Goal: Information Seeking & Learning: Learn about a topic

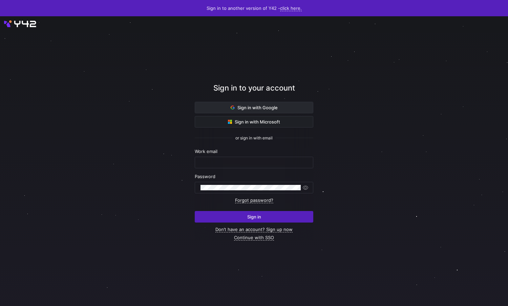
click at [263, 108] on span "Sign in with Google" at bounding box center [254, 107] width 47 height 5
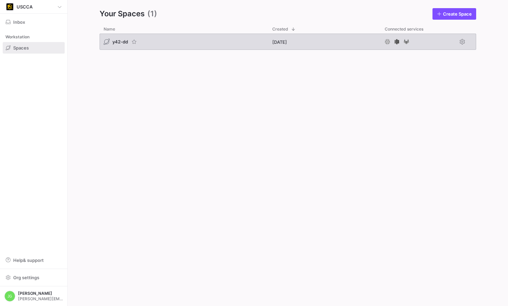
click at [113, 39] on span "y42-dd" at bounding box center [120, 41] width 16 height 5
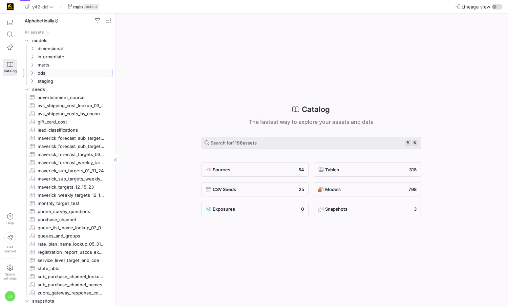
click at [32, 70] on span "ods" at bounding box center [70, 72] width 83 height 7
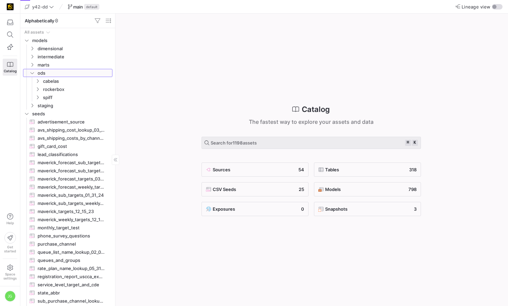
click at [32, 70] on y42-icon at bounding box center [31, 72] width 5 height 5
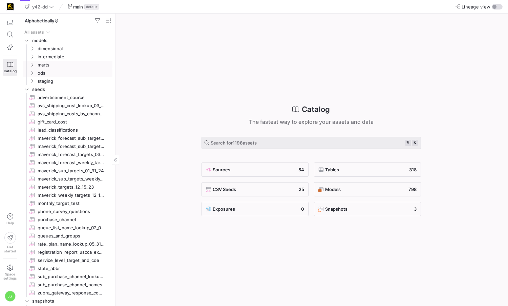
click at [33, 62] on y42-icon "Press SPACE to select this row." at bounding box center [31, 64] width 5 height 5
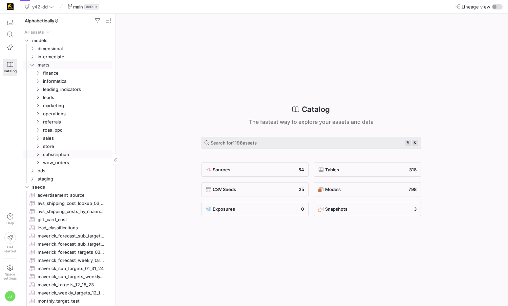
click at [34, 153] on span "subscription" at bounding box center [73, 153] width 78 height 7
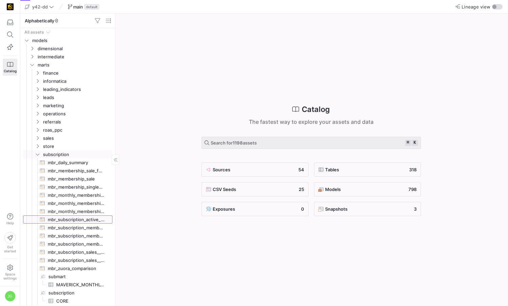
click at [87, 219] on span "mbr_subscription_active_rate_plans​​​​​​​​​​" at bounding box center [76, 219] width 57 height 8
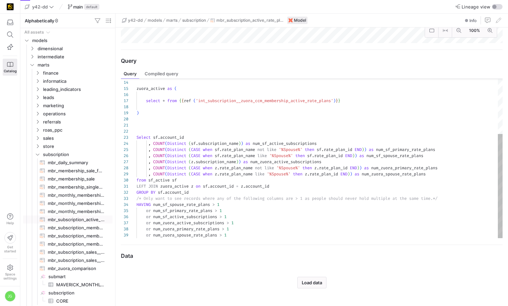
scroll to position [301, 0]
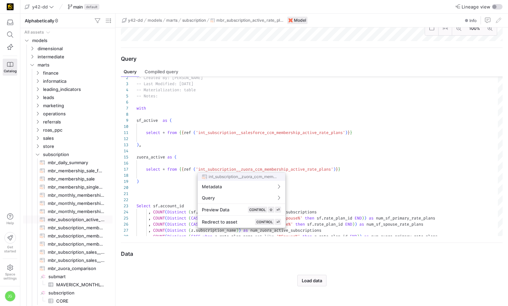
click at [322, 170] on div at bounding box center [254, 153] width 508 height 306
click at [206, 165] on div at bounding box center [254, 153] width 508 height 306
click at [214, 169] on div at bounding box center [254, 153] width 508 height 306
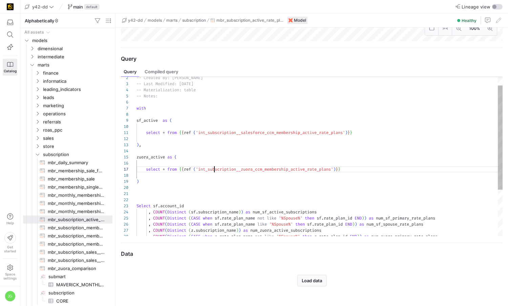
scroll to position [37, 78]
click at [214, 169] on div ") , zuora_active as ( select * from { { ref ( 'int_subscription__zuora_ccm_memb…" at bounding box center [320, 184] width 366 height 243
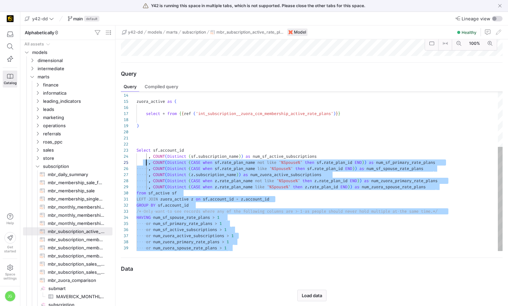
scroll to position [18, 7]
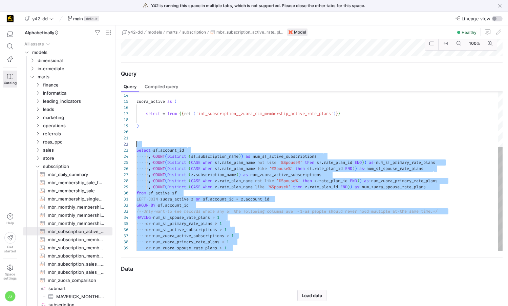
type textarea "Select sf.account_id , COUNT(Distinct (sf.subscription_name)) as num_sf_active_…"
drag, startPoint x: 232, startPoint y: 246, endPoint x: 135, endPoint y: 152, distance: 135.4
click at [137, 152] on div ") , zuora_active as ( select * from { { ref ( 'int_subscription__zuora_ccm_memb…" at bounding box center [320, 128] width 366 height 243
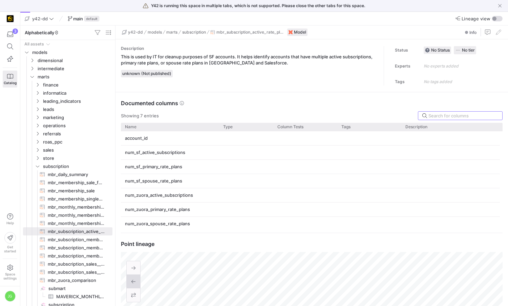
scroll to position [61, 0]
click at [32, 66] on y42-icon "Press SPACE to select this row." at bounding box center [31, 68] width 5 height 5
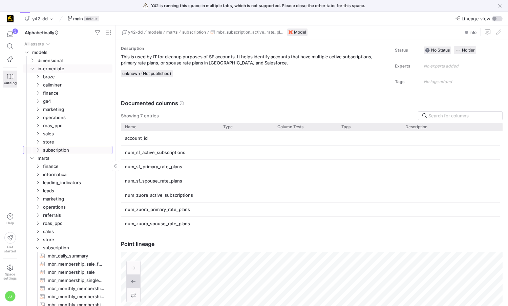
click at [39, 152] on y42-icon "Press SPACE to select this row." at bounding box center [37, 149] width 5 height 5
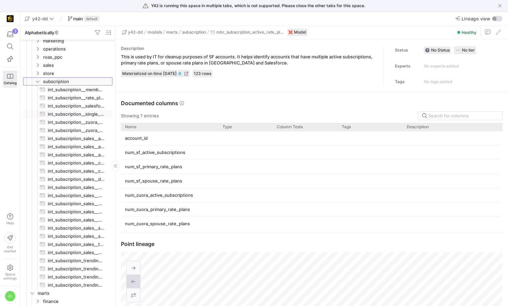
scroll to position [51, 0]
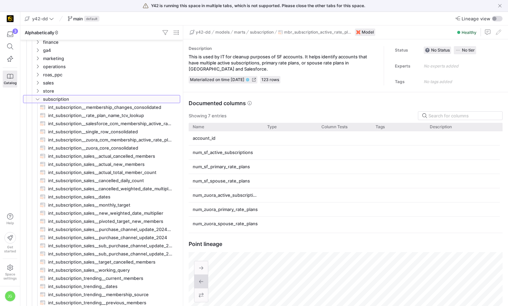
drag, startPoint x: 117, startPoint y: 147, endPoint x: 192, endPoint y: 144, distance: 75.3
click at [130, 139] on span "int_subscription__zuora_ccm_membership_active_rate_plans​​​​​​​​​​" at bounding box center [110, 140] width 124 height 8
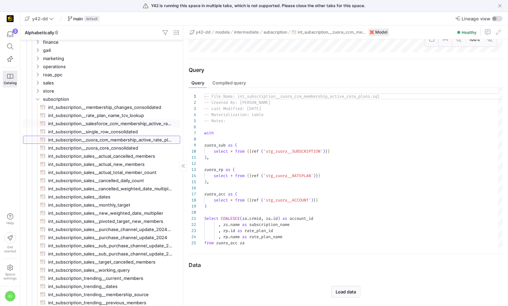
scroll to position [41, 0]
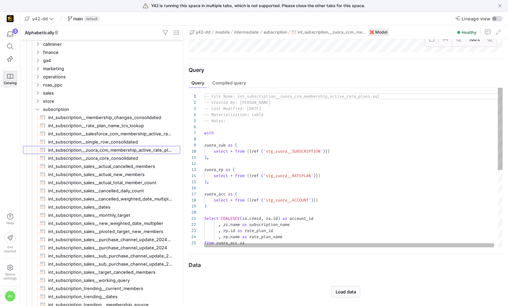
drag, startPoint x: 204, startPoint y: 132, endPoint x: 264, endPoint y: 234, distance: 118.7
click at [264, 234] on div ", rp . name as rate_plan_name from zuora_acc za LEFT JOIN zuora_sub zs on za . …" at bounding box center [355, 242] width 302 height 308
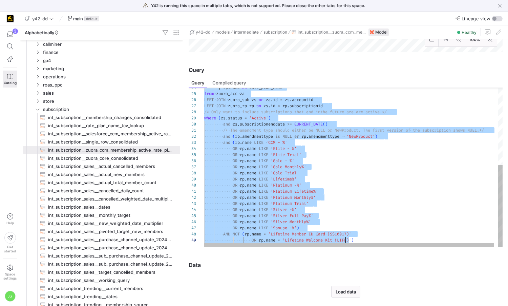
scroll to position [37, 154]
drag, startPoint x: 204, startPoint y: 133, endPoint x: 371, endPoint y: 253, distance: 205.3
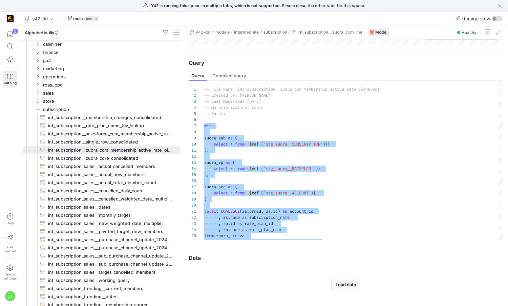
scroll to position [242, 0]
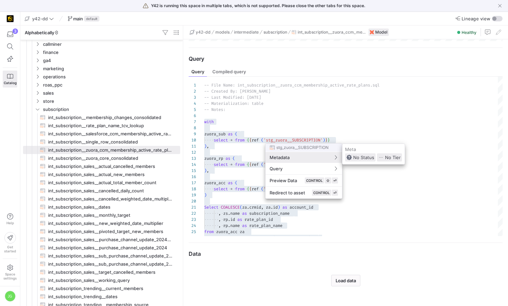
click at [257, 126] on div at bounding box center [254, 153] width 508 height 306
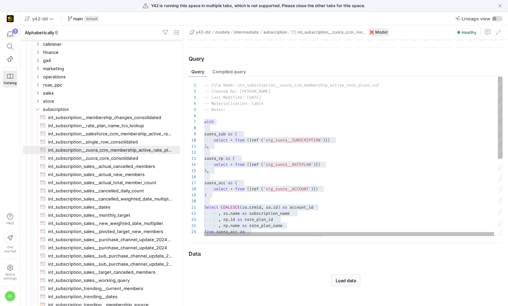
click at [212, 124] on div ", rp . name as rate_plan_name from zuora_acc za LEFT JOIN zuora_sub zs on za . …" at bounding box center [355, 231] width 302 height 308
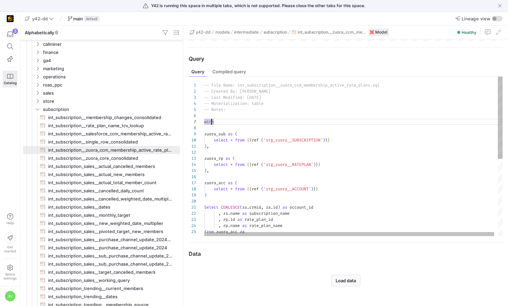
click at [202, 121] on div at bounding box center [197, 122] width 16 height 6
click at [218, 121] on div ", rp . name as rate_plan_name from zuora_acc za LEFT JOIN zuora_sub zs on za . …" at bounding box center [355, 231] width 302 height 308
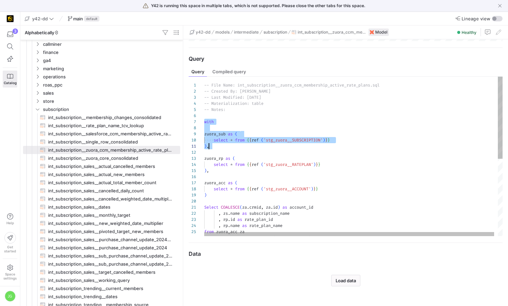
scroll to position [37, 0]
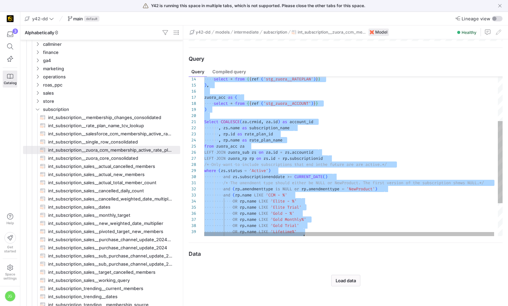
type textarea "-- File Name: int_subscription__zuora_ccm_membership_active_rate_plans.sql -- C…"
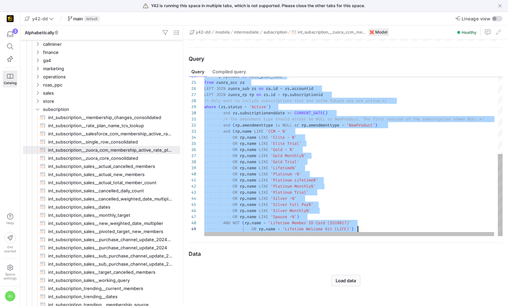
drag, startPoint x: 205, startPoint y: 122, endPoint x: 371, endPoint y: 269, distance: 222.0
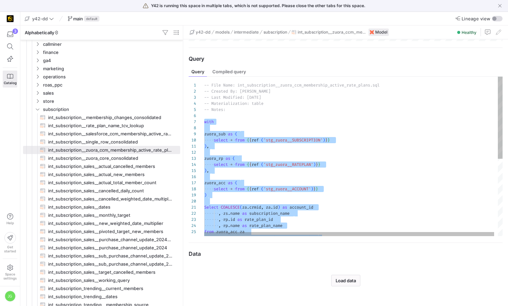
scroll to position [236, 0]
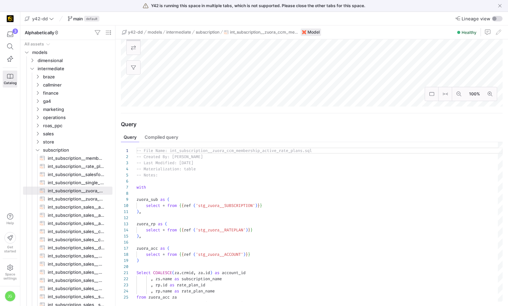
scroll to position [242, 0]
